Goal: Information Seeking & Learning: Find contact information

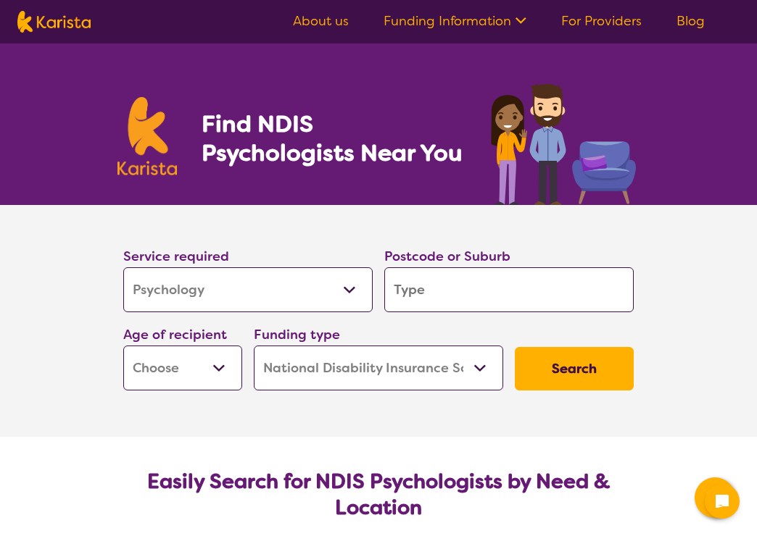
select select "Psychology"
select select "NDIS"
select select "Psychology"
select select "NDIS"
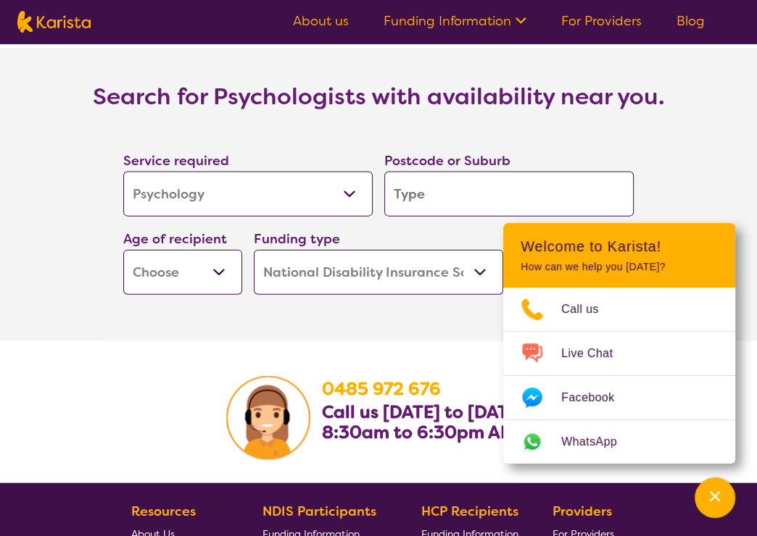
scroll to position [2174, 0]
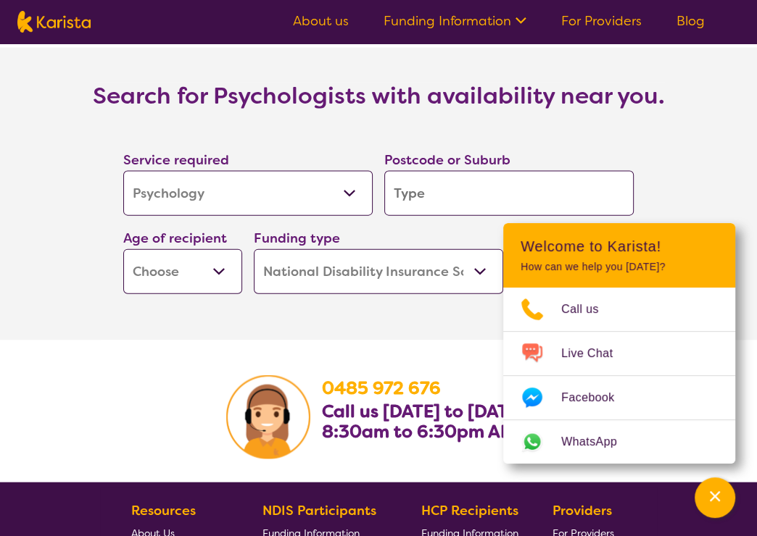
click at [440, 180] on input "search" at bounding box center [508, 193] width 249 height 45
type input "2"
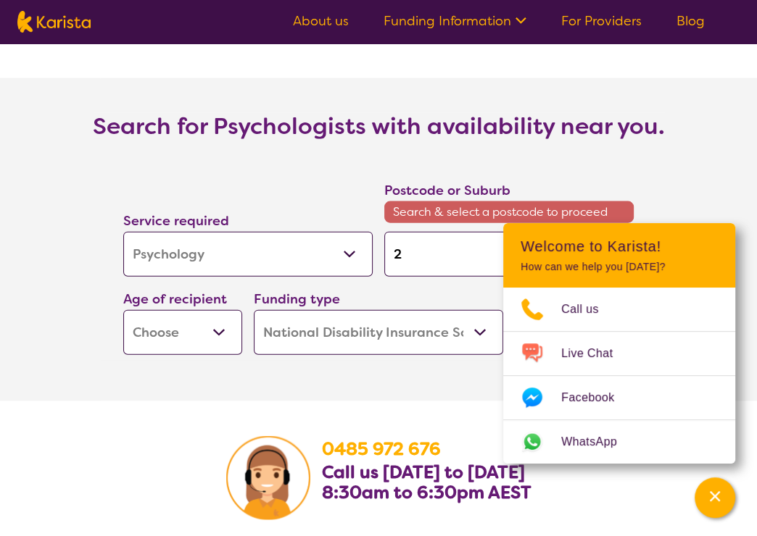
scroll to position [2204, 0]
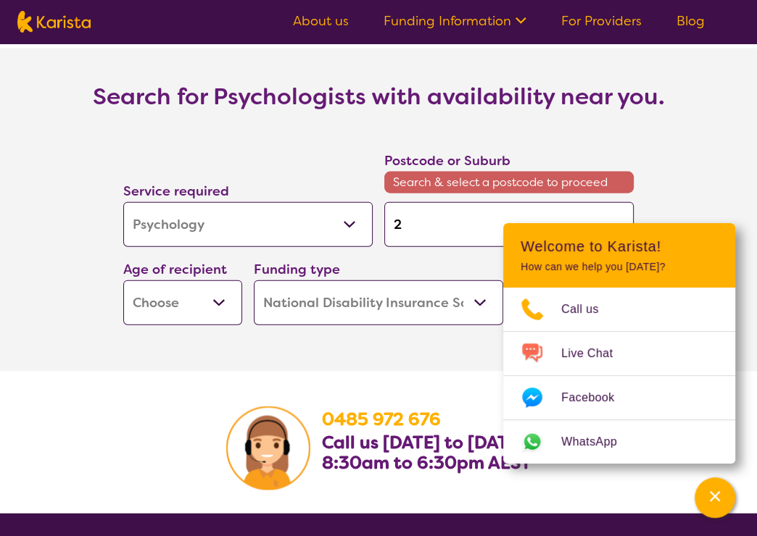
type input "20"
type input "2"
type input "26"
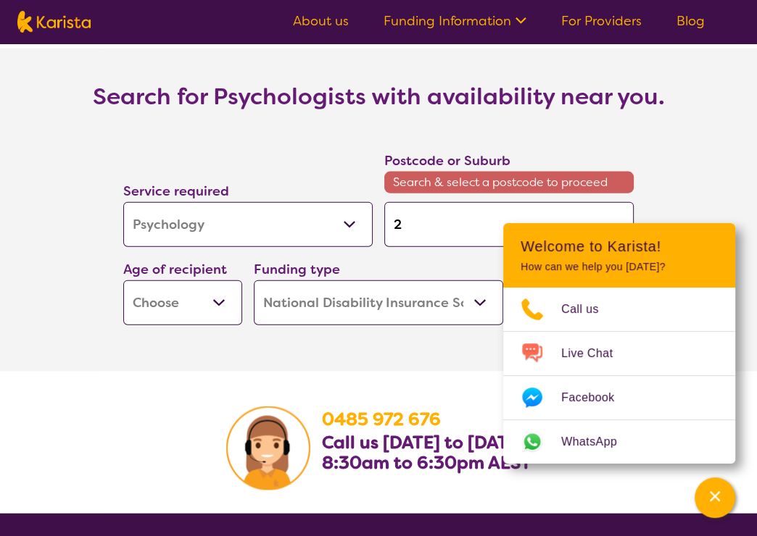
type input "26"
type input "260"
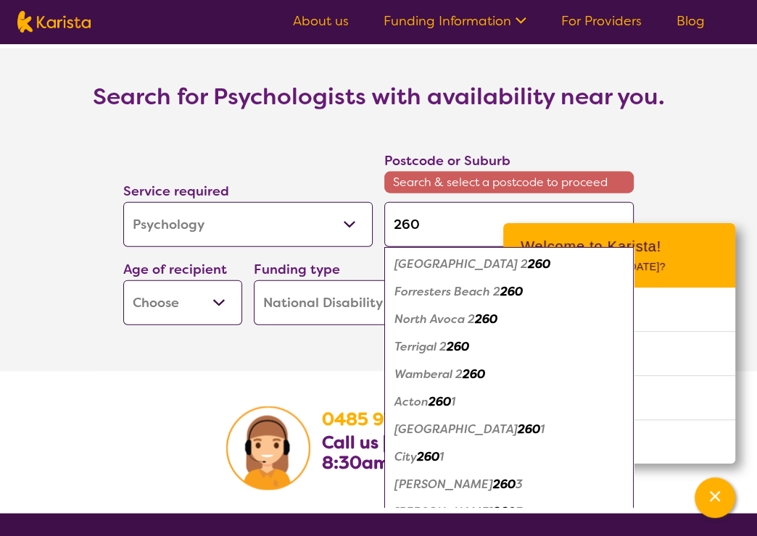
type input "2602"
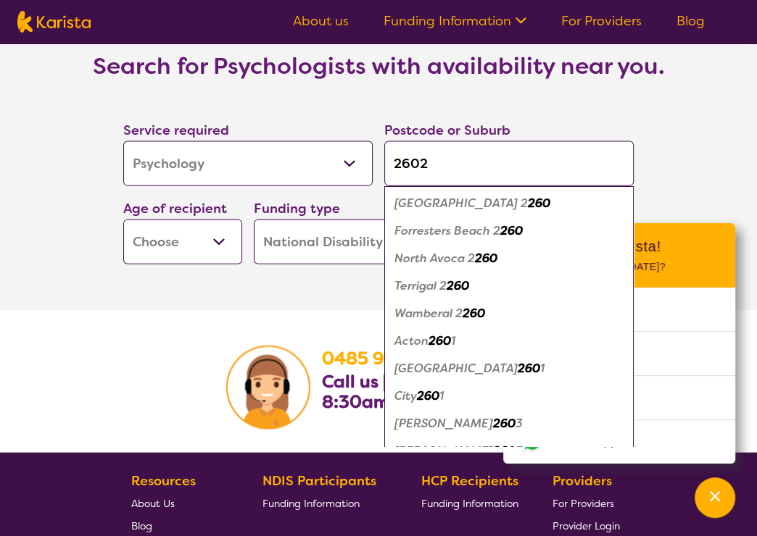
scroll to position [2174, 0]
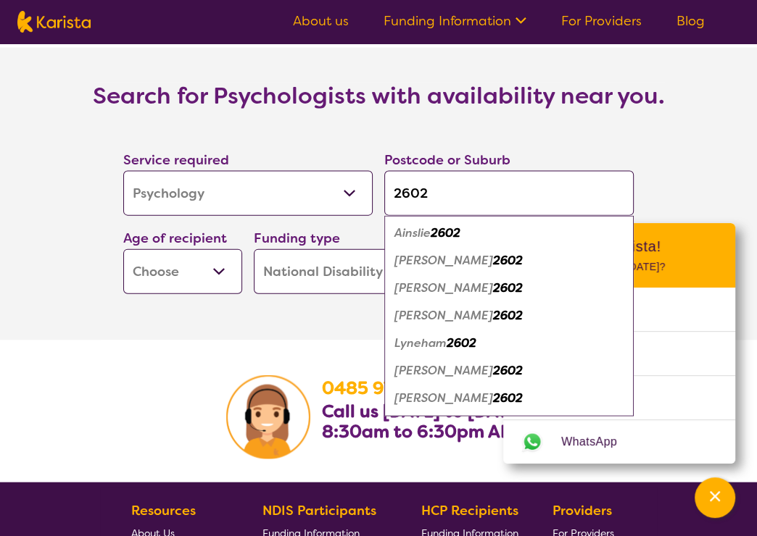
type input "2602"
click at [493, 253] on em "2602" at bounding box center [508, 260] width 30 height 15
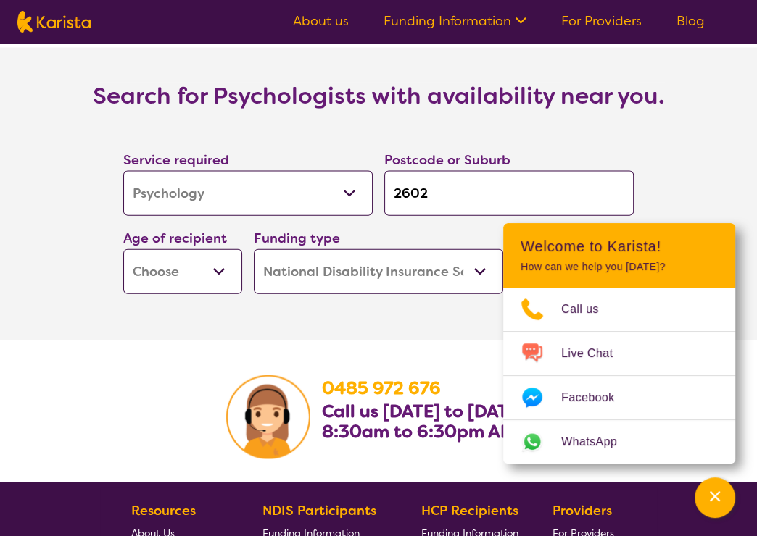
click at [218, 251] on select "Early Childhood - 0 to 9 Child - 10 to 11 Adolescent - 12 to 17 Adult - 18 to 6…" at bounding box center [182, 271] width 119 height 45
select select "AD"
click at [123, 249] on select "Early Childhood - 0 to 9 Child - 10 to 11 Adolescent - 12 to 17 Adult - 18 to 6…" at bounding box center [182, 271] width 119 height 45
select select "AD"
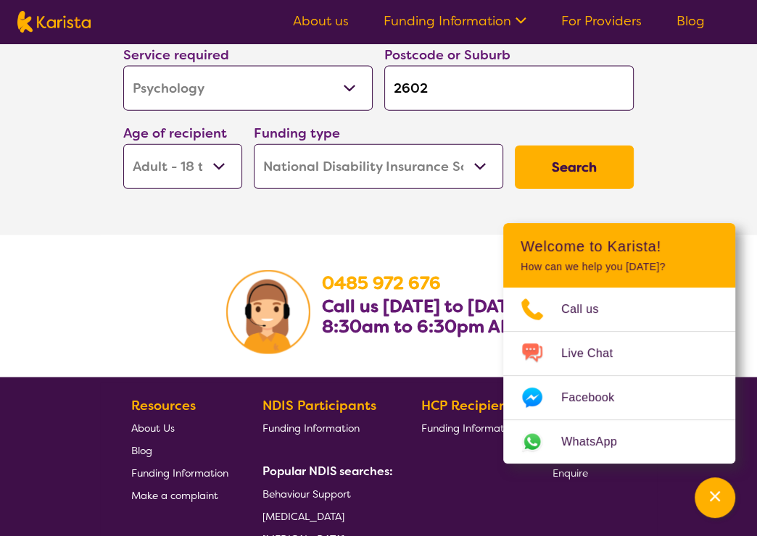
scroll to position [2246, 0]
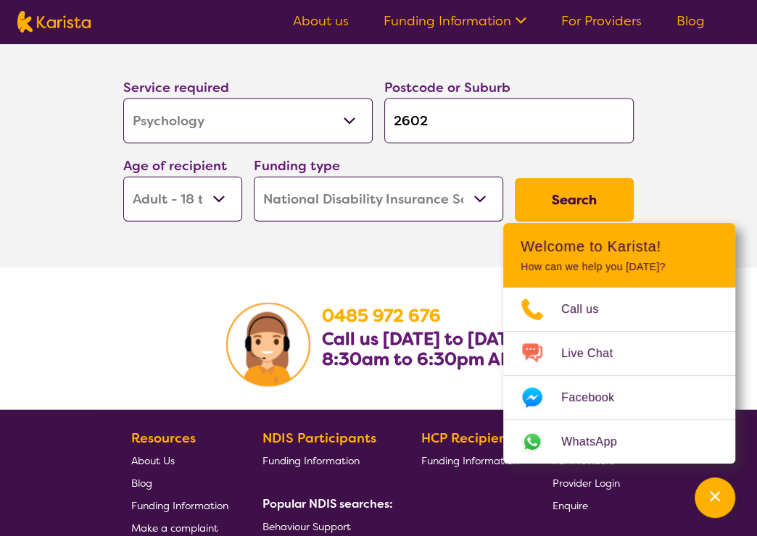
click at [577, 178] on button "Search" at bounding box center [573, 199] width 119 height 43
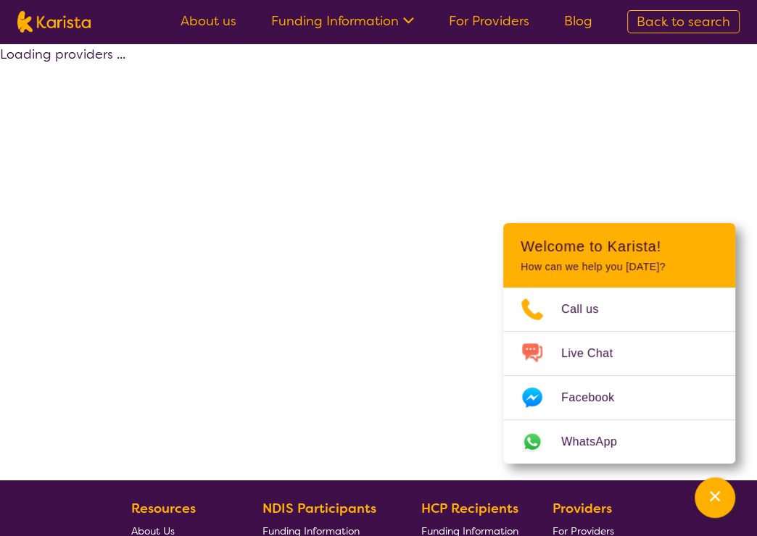
select select "by_score"
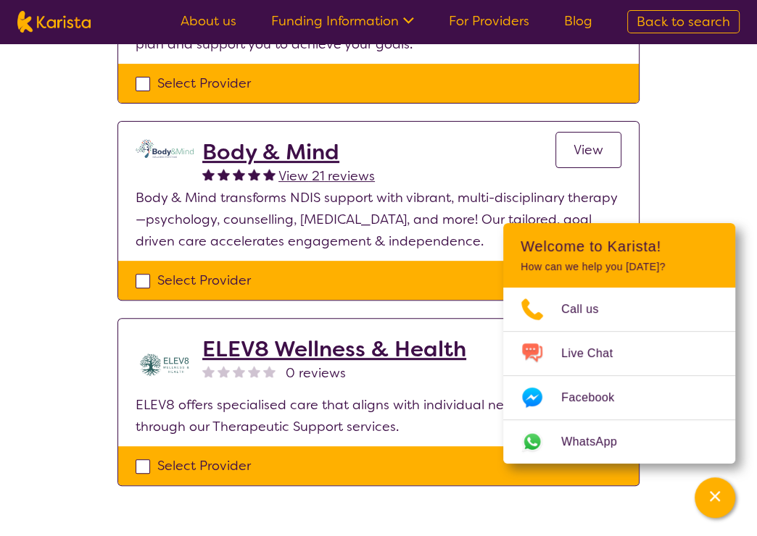
scroll to position [292, 0]
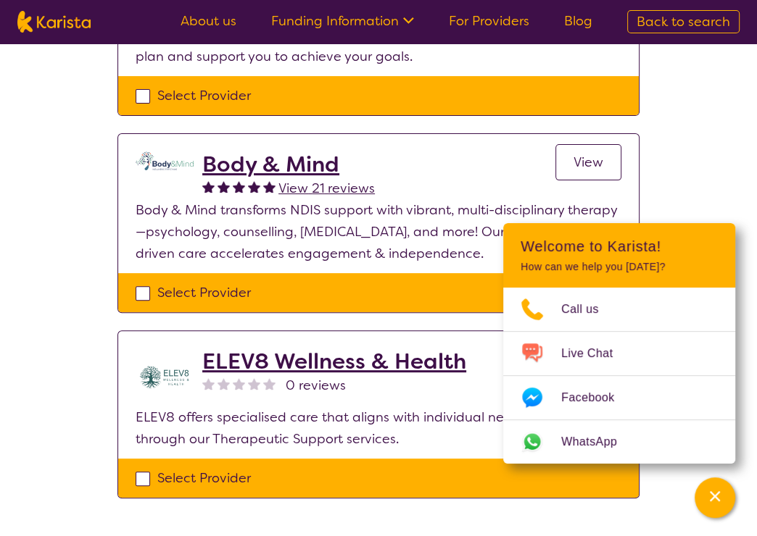
click at [142, 289] on div "Select Provider" at bounding box center [379, 293] width 486 height 22
checkbox input "true"
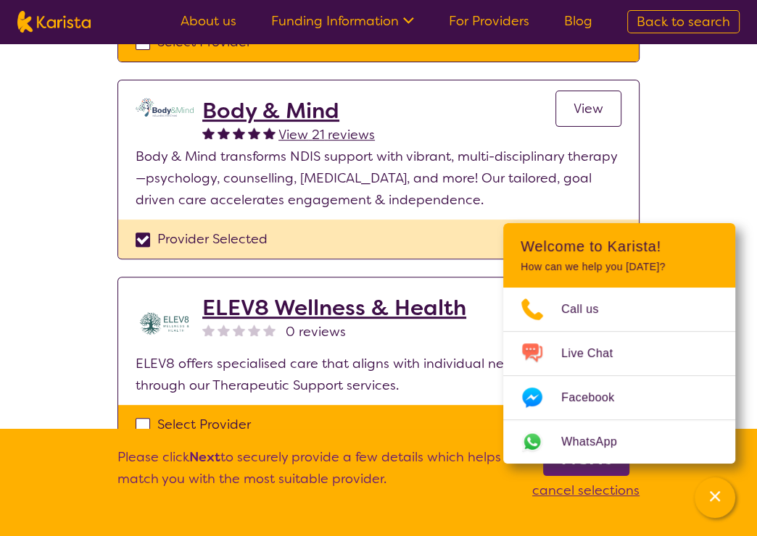
scroll to position [362, 0]
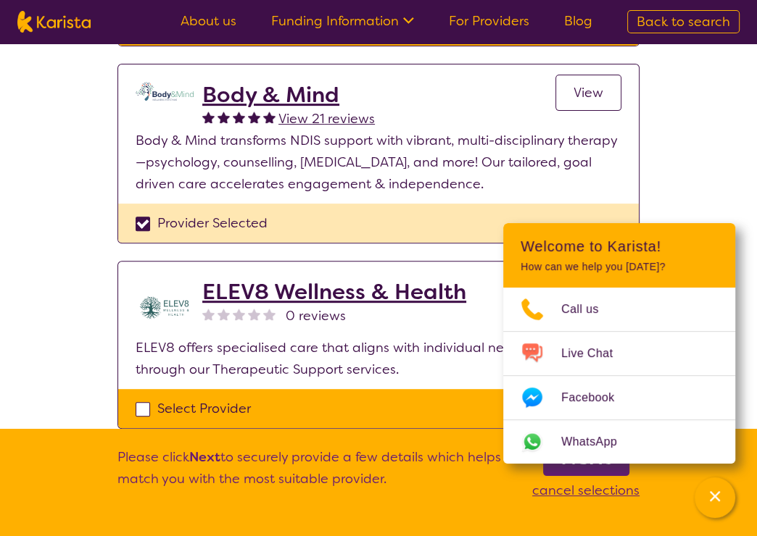
click at [276, 93] on h2 "Body & Mind" at bounding box center [288, 95] width 172 height 26
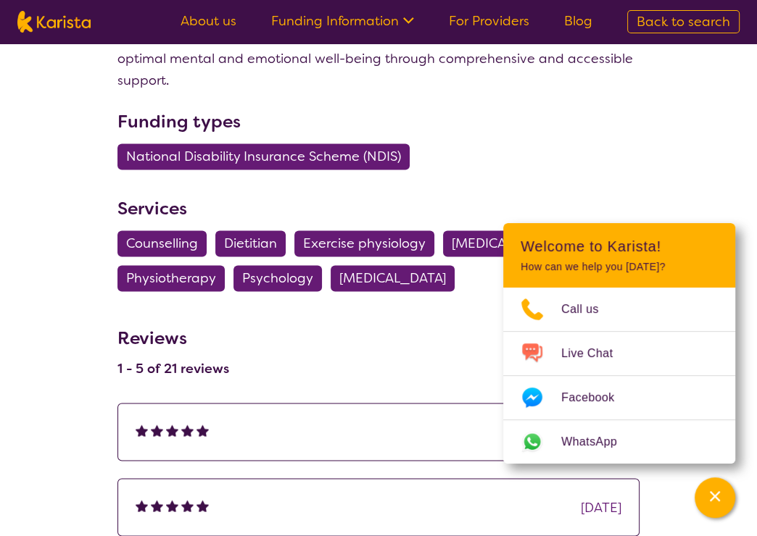
scroll to position [1667, 0]
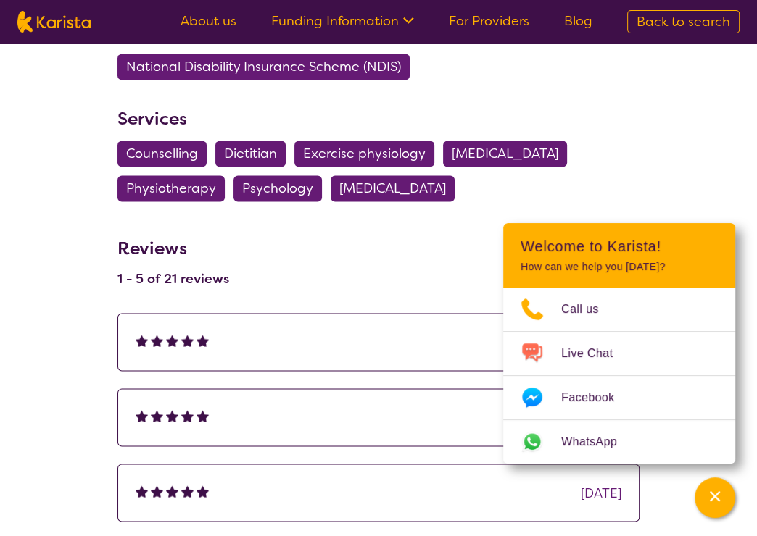
scroll to position [362, 0]
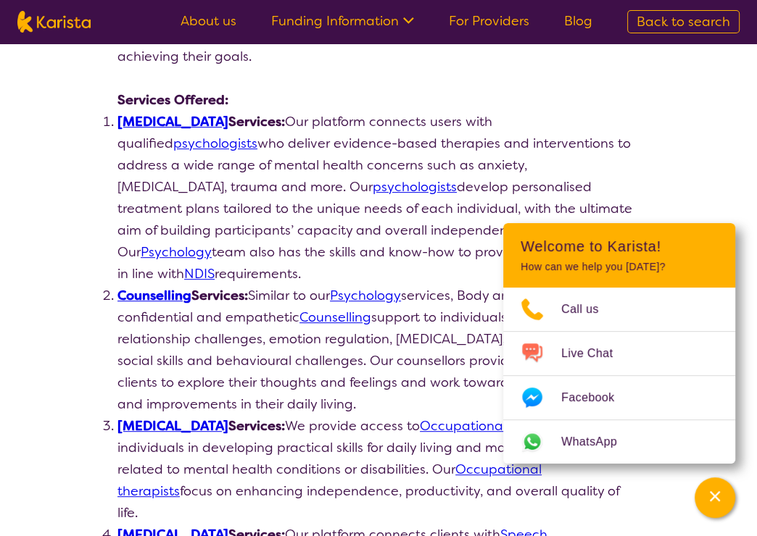
select select "by_score"
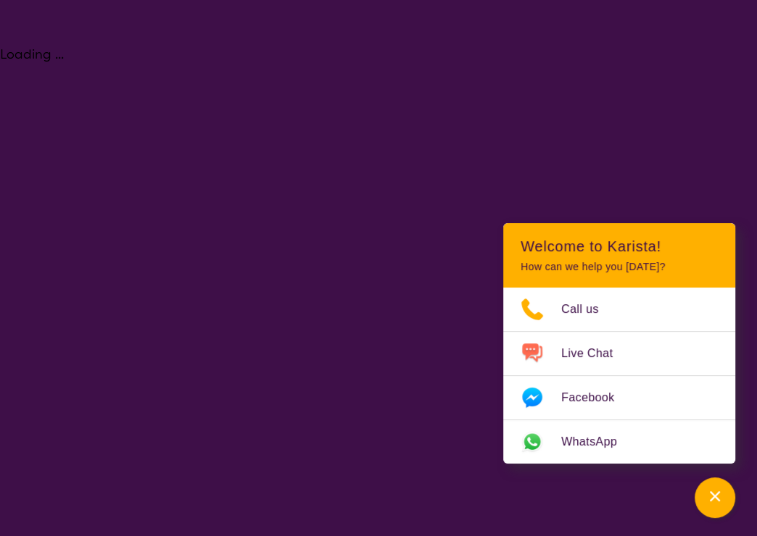
select select "Psychology"
select select "AD"
select select "NDIS"
select select "Psychology"
select select "AD"
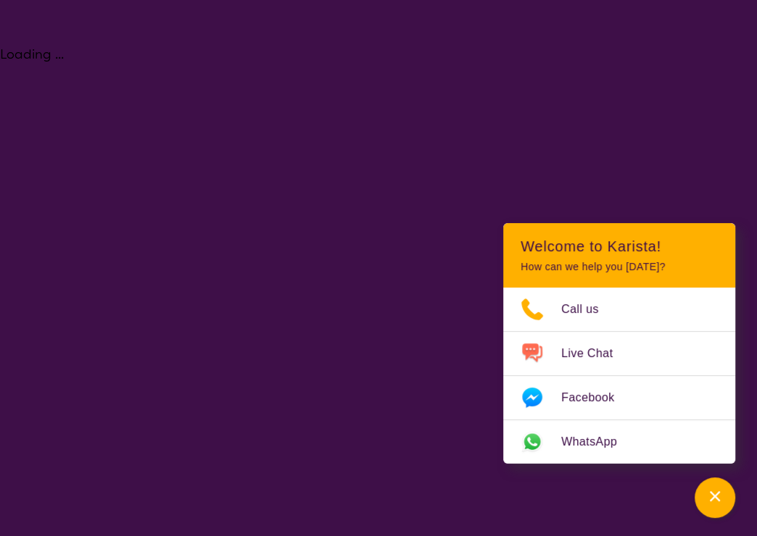
select select "NDIS"
